Goal: Information Seeking & Learning: Find specific fact

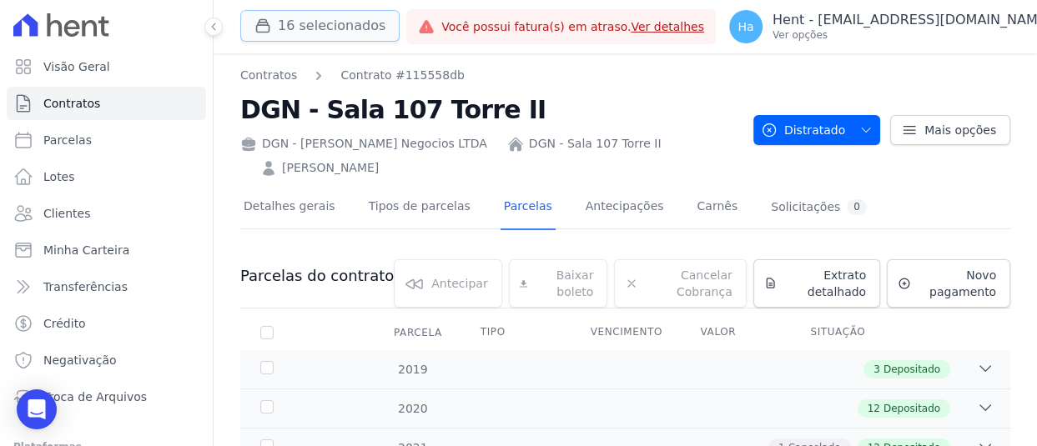
click at [323, 31] on button "16 selecionados" at bounding box center [319, 26] width 159 height 32
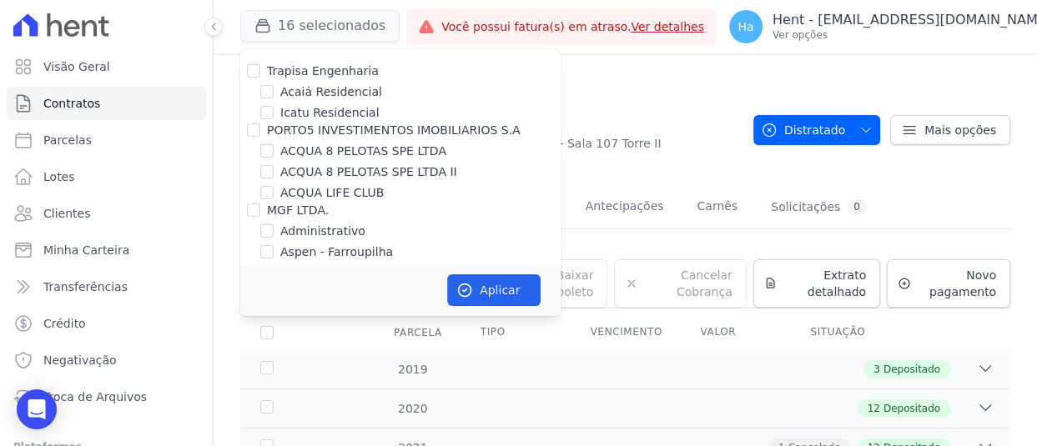
scroll to position [2010, 0]
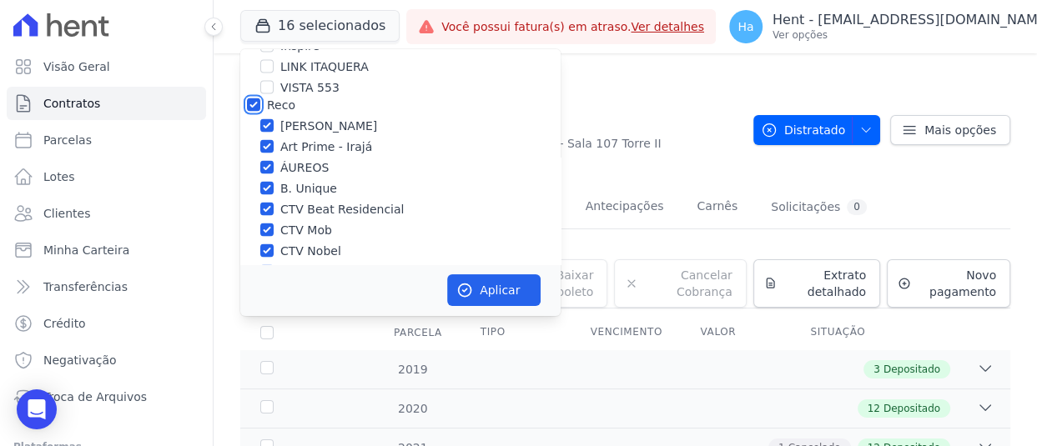
click at [249, 98] on input "Reco" at bounding box center [253, 104] width 13 height 13
checkbox input "false"
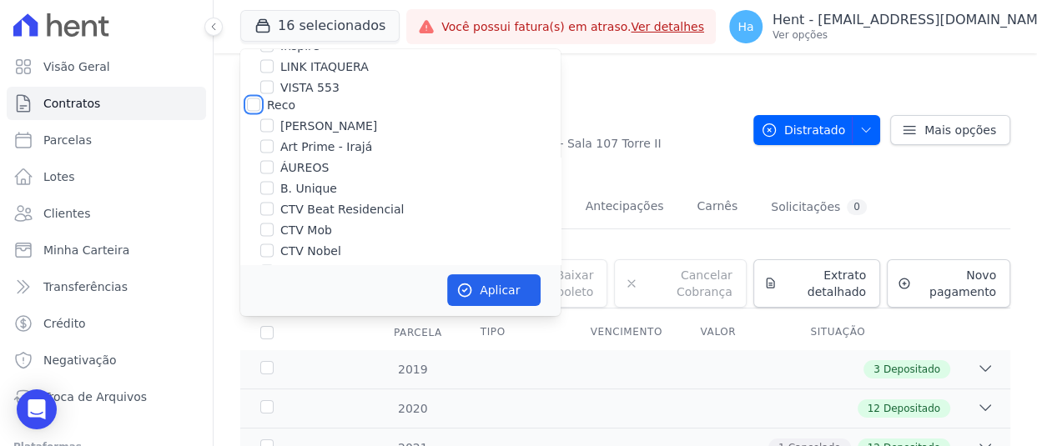
checkbox input "false"
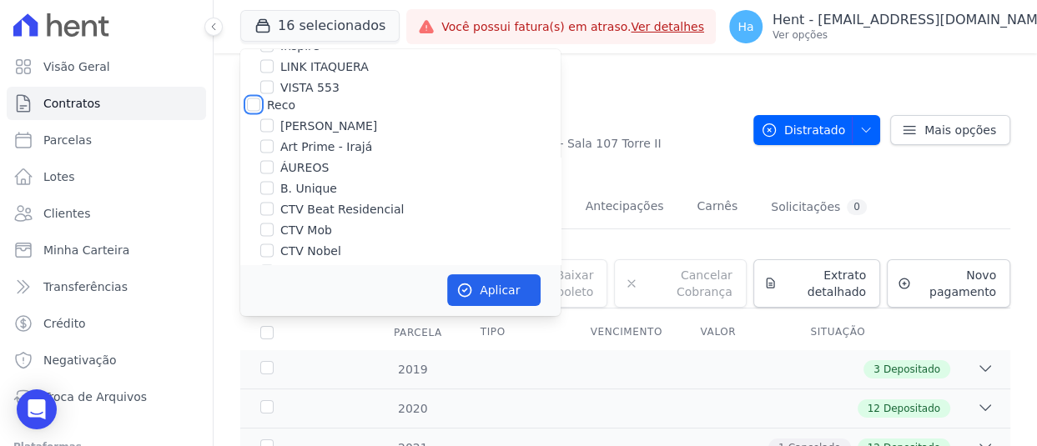
checkbox input "false"
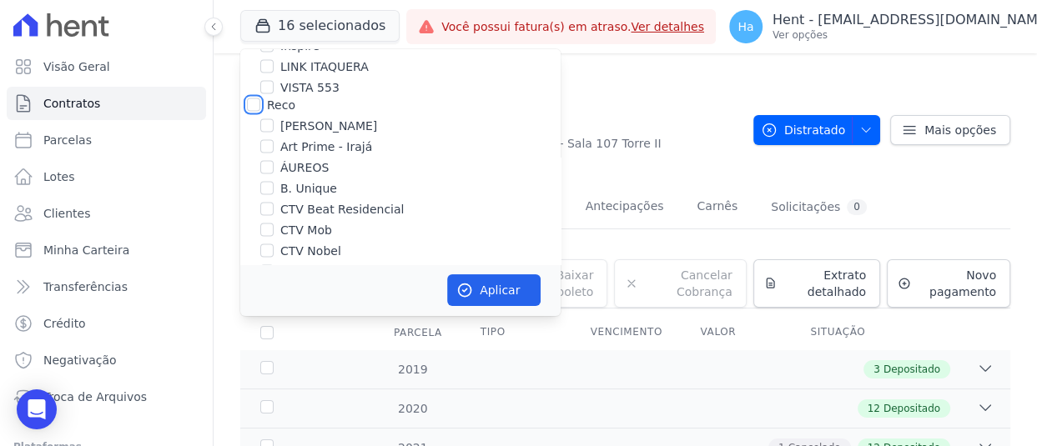
checkbox input "false"
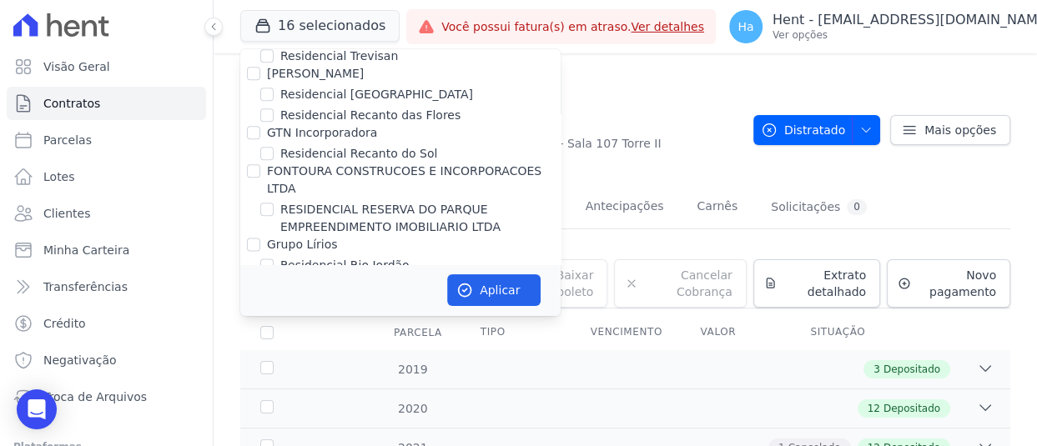
drag, startPoint x: 266, startPoint y: 158, endPoint x: 370, endPoint y: 169, distance: 104.8
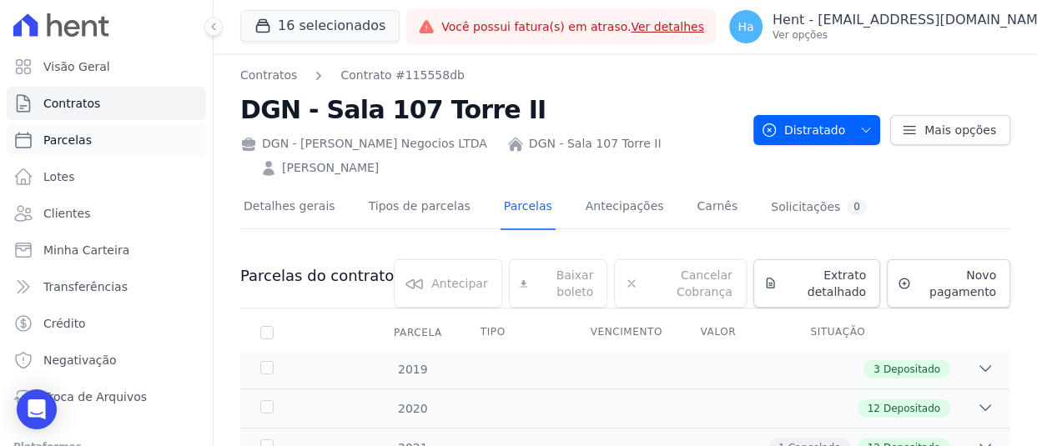
click at [82, 145] on span "Parcelas" at bounding box center [67, 140] width 48 height 17
select select
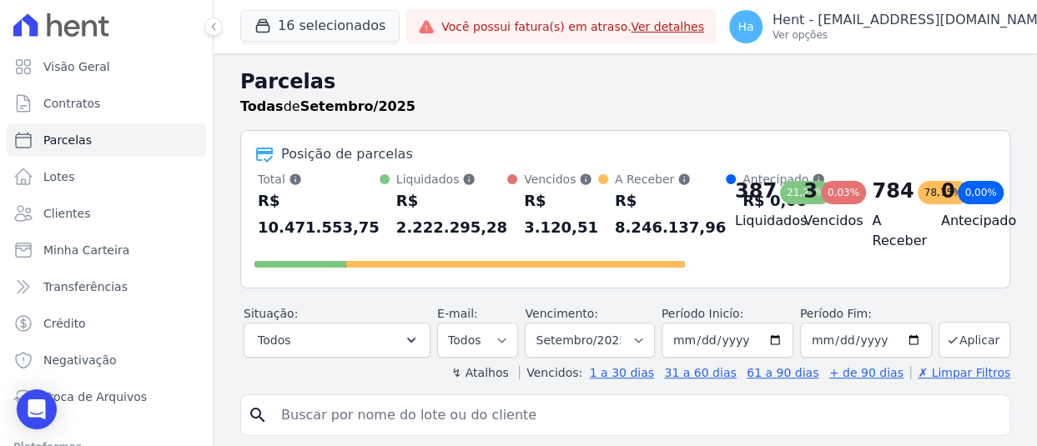
scroll to position [253, 0]
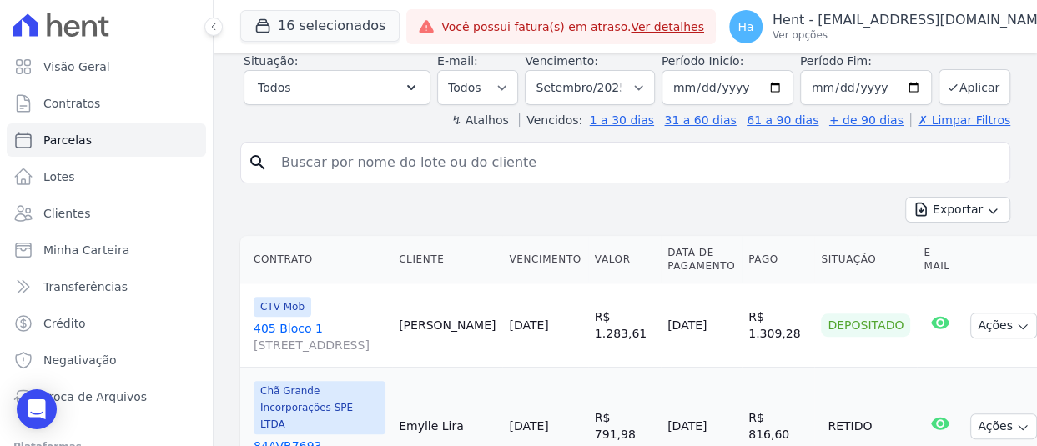
click at [581, 170] on input "search" at bounding box center [637, 162] width 732 height 33
type input "Talla"
select select
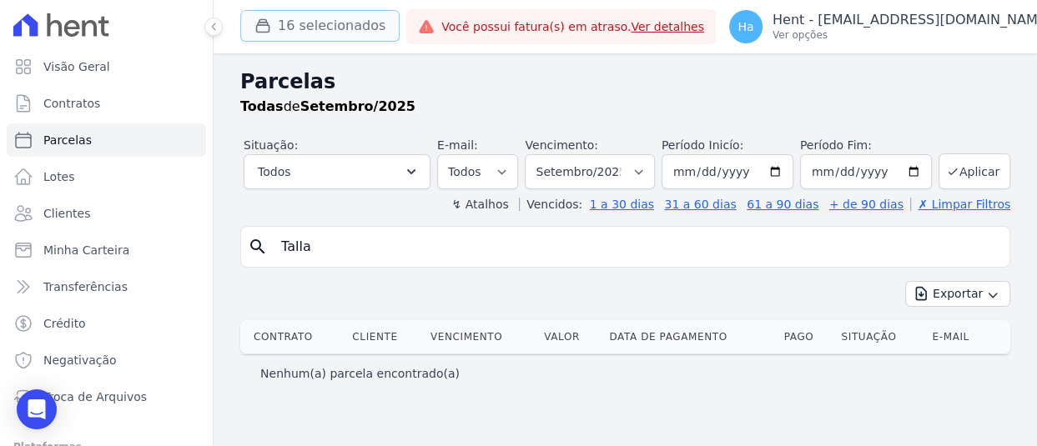
click at [314, 40] on button "16 selecionados" at bounding box center [319, 26] width 159 height 32
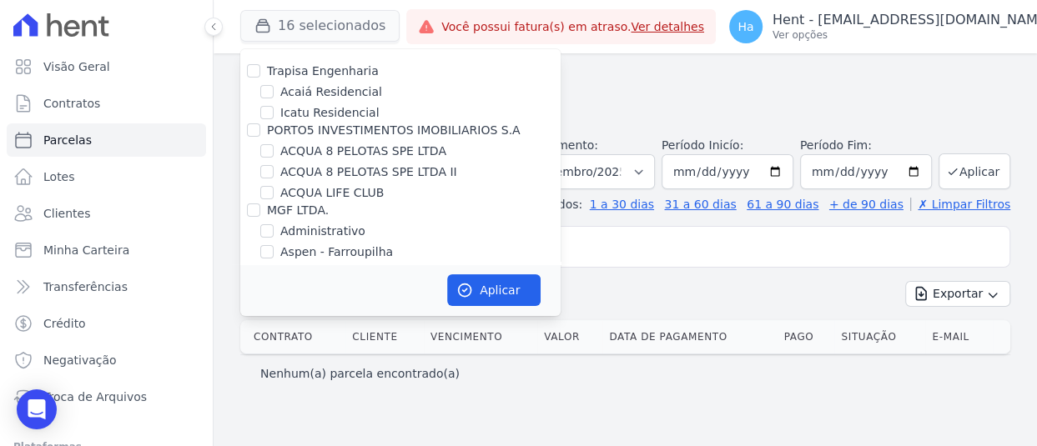
scroll to position [2010, 0]
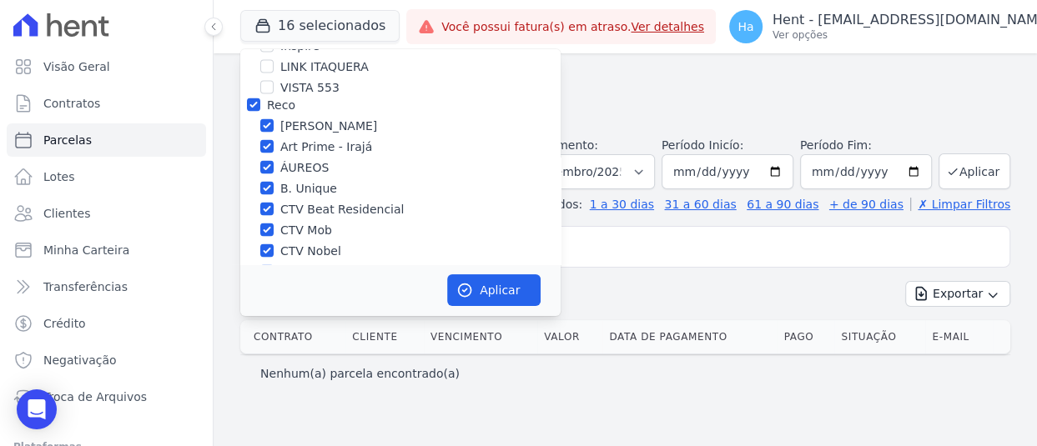
click at [258, 48] on div "16 selecionados Trapisa Engenharia Acaiá Residencial Icatu Residencial PORTO5 I…" at bounding box center [319, 26] width 159 height 55
click at [256, 98] on input "Reco" at bounding box center [253, 104] width 13 height 13
checkbox input "false"
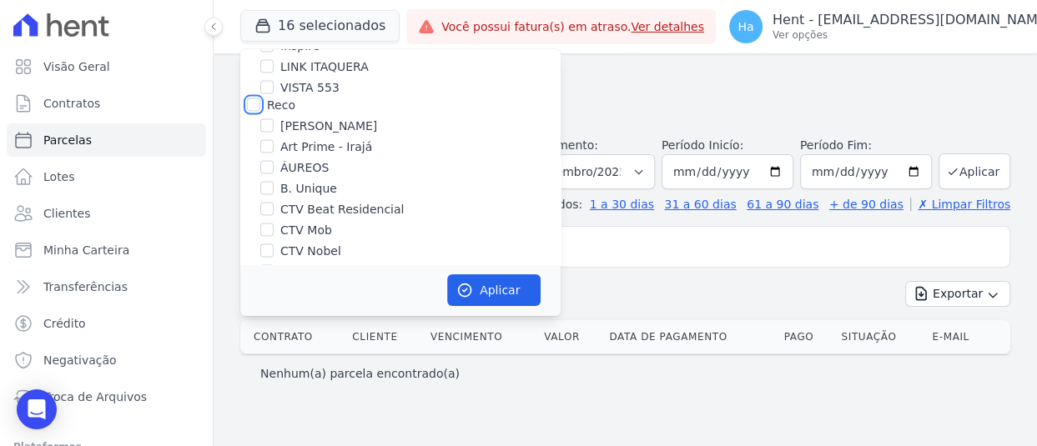
checkbox input "false"
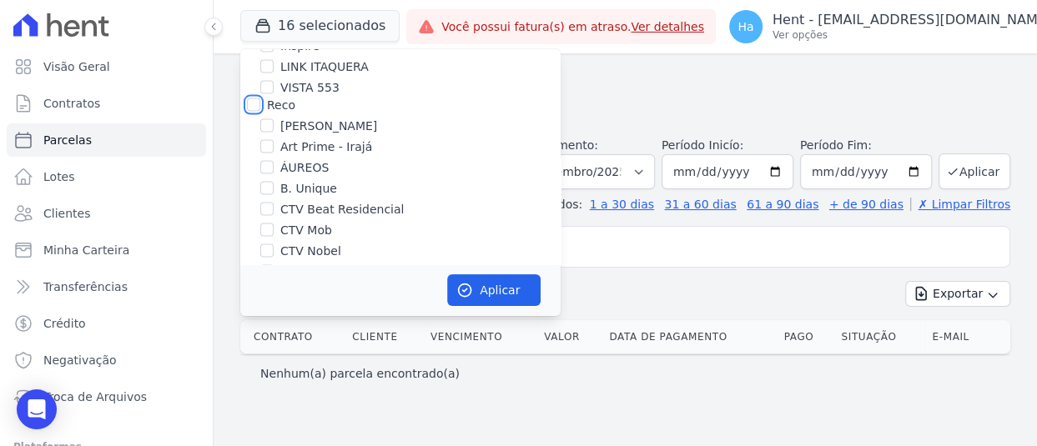
checkbox input "false"
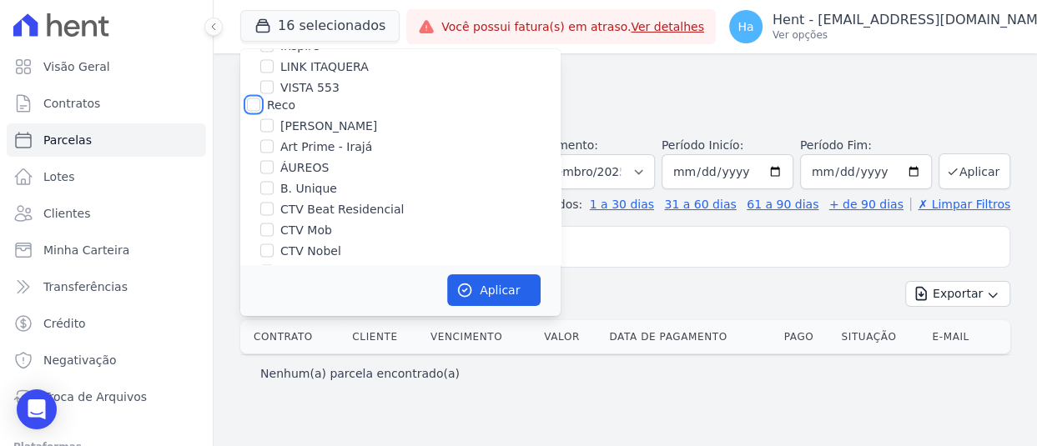
checkbox input "false"
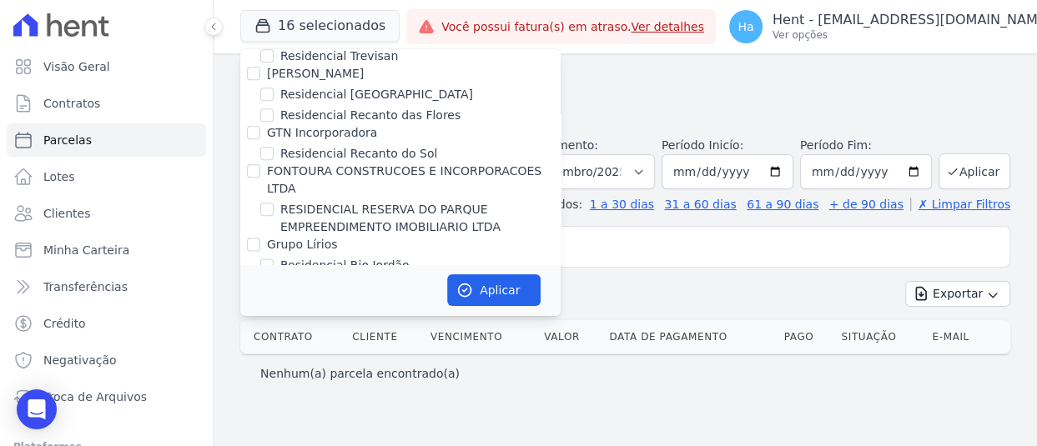
click at [251, 353] on input "Senziani" at bounding box center [253, 359] width 13 height 13
checkbox input "true"
click at [517, 292] on button "Aplicar" at bounding box center [493, 290] width 93 height 32
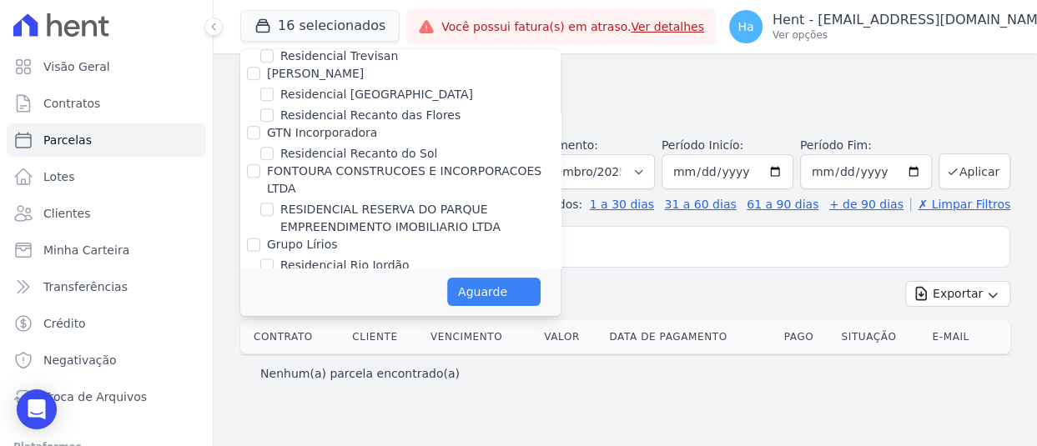
select select
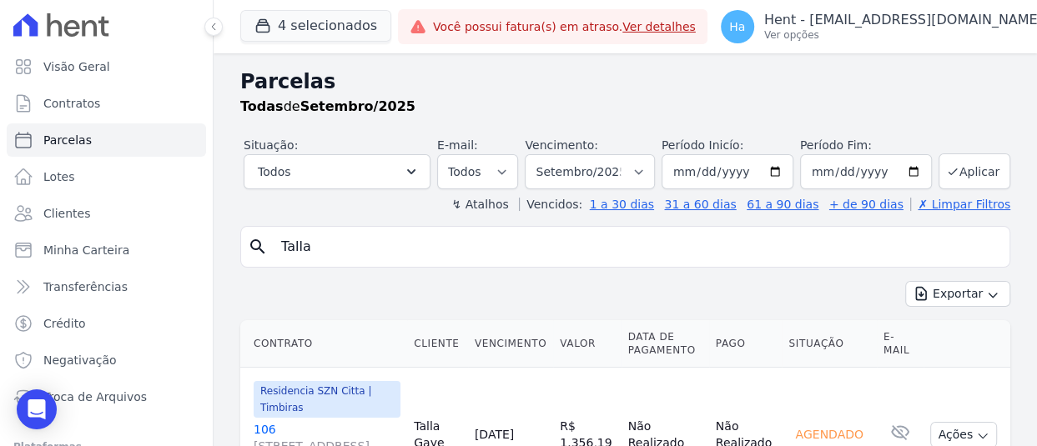
scroll to position [89, 0]
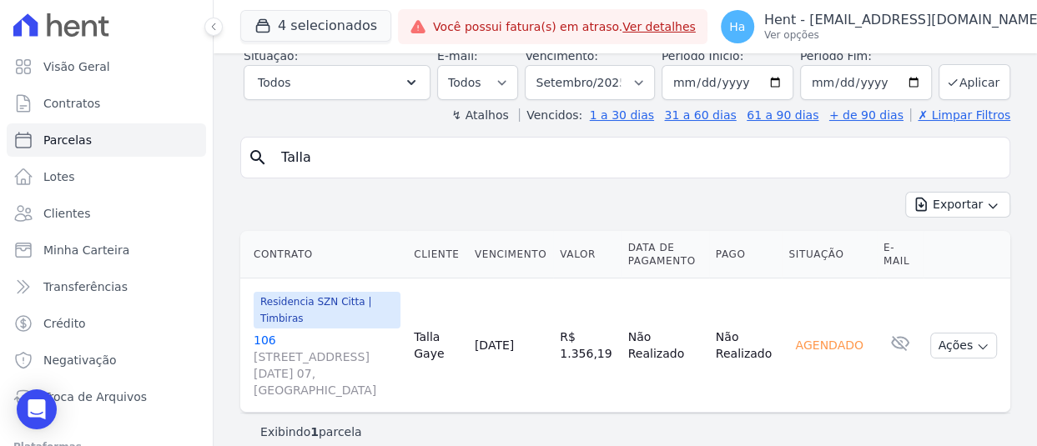
click at [259, 341] on link "106 Rua 21 de Abril, 305, Apt. 07, Brás" at bounding box center [327, 365] width 147 height 67
drag, startPoint x: 389, startPoint y: 171, endPoint x: 189, endPoint y: 183, distance: 199.7
click at [189, 183] on div "Visão Geral Contratos Parcelas Lotes Clientes Minha Carteira Transferências Cré…" at bounding box center [518, 223] width 1037 height 446
type input "Abdou"
select select
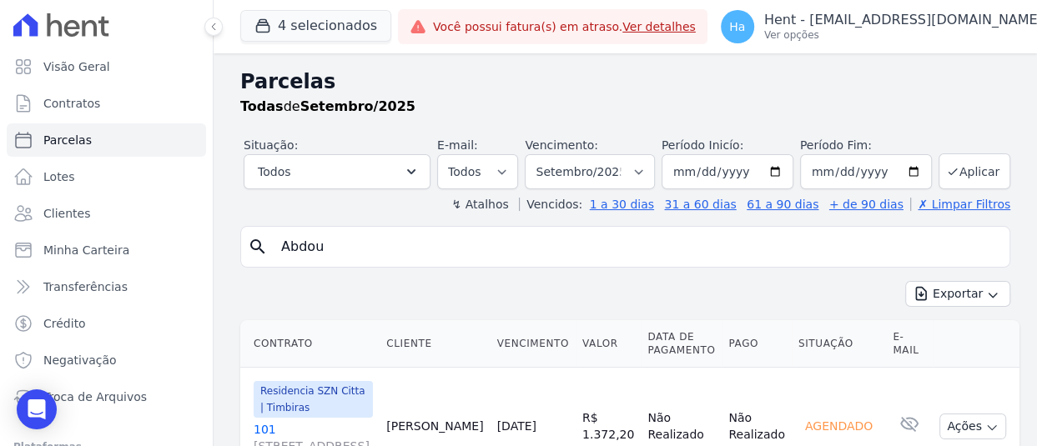
scroll to position [106, 0]
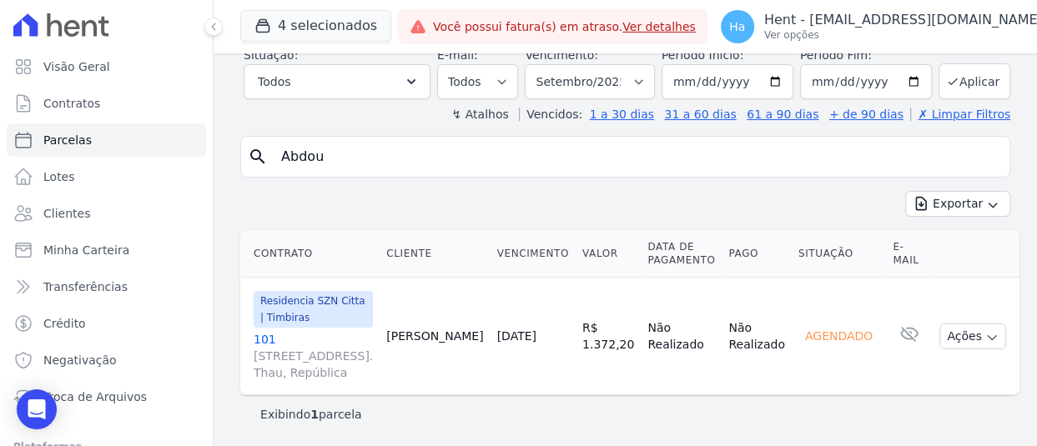
click at [259, 331] on link "101 Avenida Ipiranga, 1251, Ed. Thau, República" at bounding box center [313, 356] width 119 height 50
drag, startPoint x: 248, startPoint y: 323, endPoint x: 279, endPoint y: 324, distance: 30.9
click at [279, 324] on td "Residencia SZN Citta | Timbiras 101 Avenida Ipiranga, 1251, Ed. Thau, República" at bounding box center [309, 337] width 139 height 118
copy link "101"
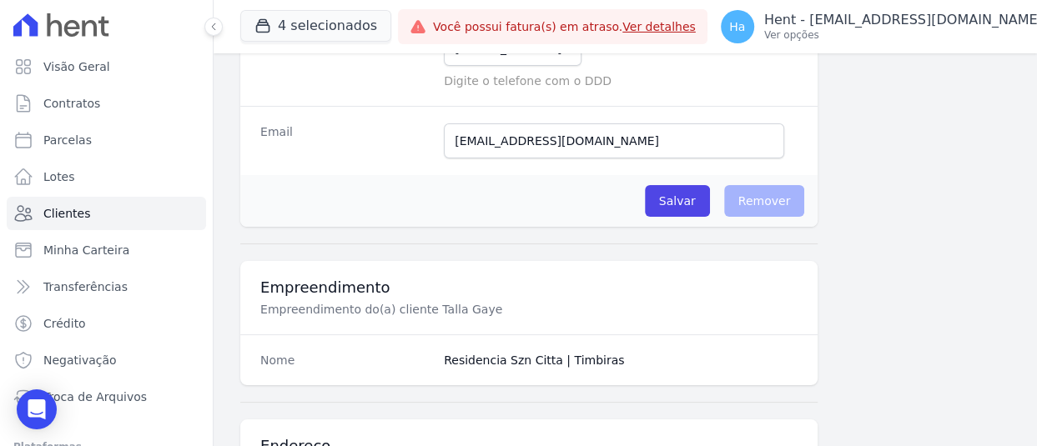
scroll to position [420, 0]
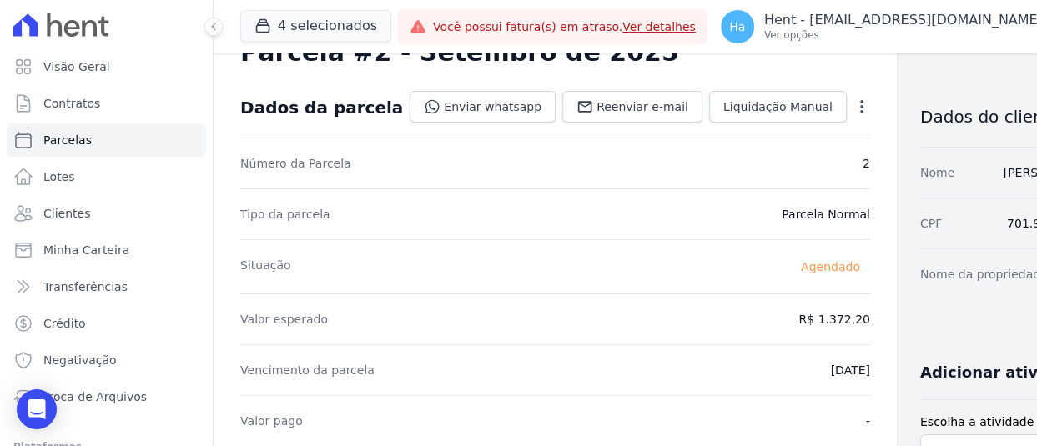
scroll to position [51, 0]
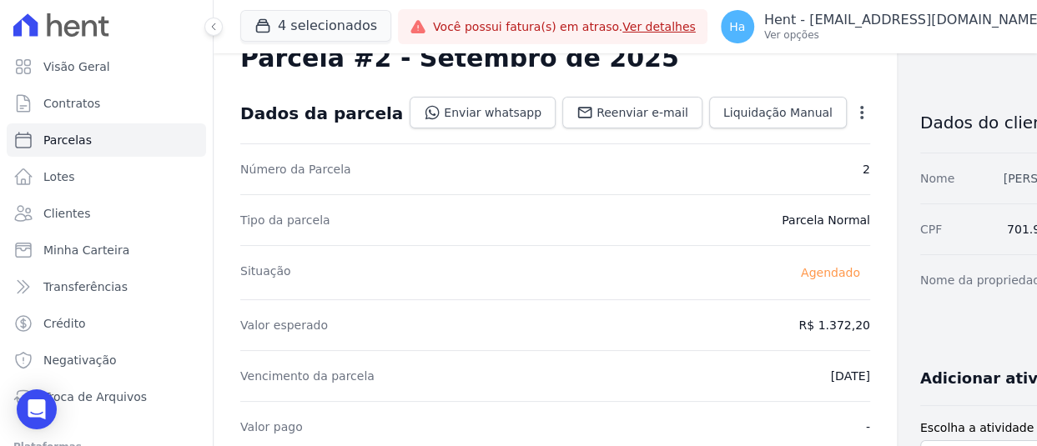
click at [1003, 172] on link "ABDOULAYE KAMARA" at bounding box center [1051, 178] width 97 height 13
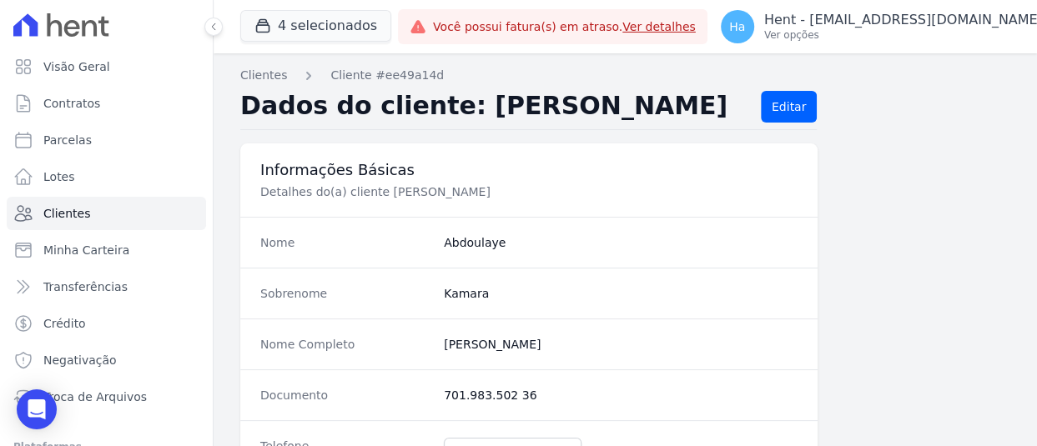
scroll to position [302, 0]
